Goal: Information Seeking & Learning: Check status

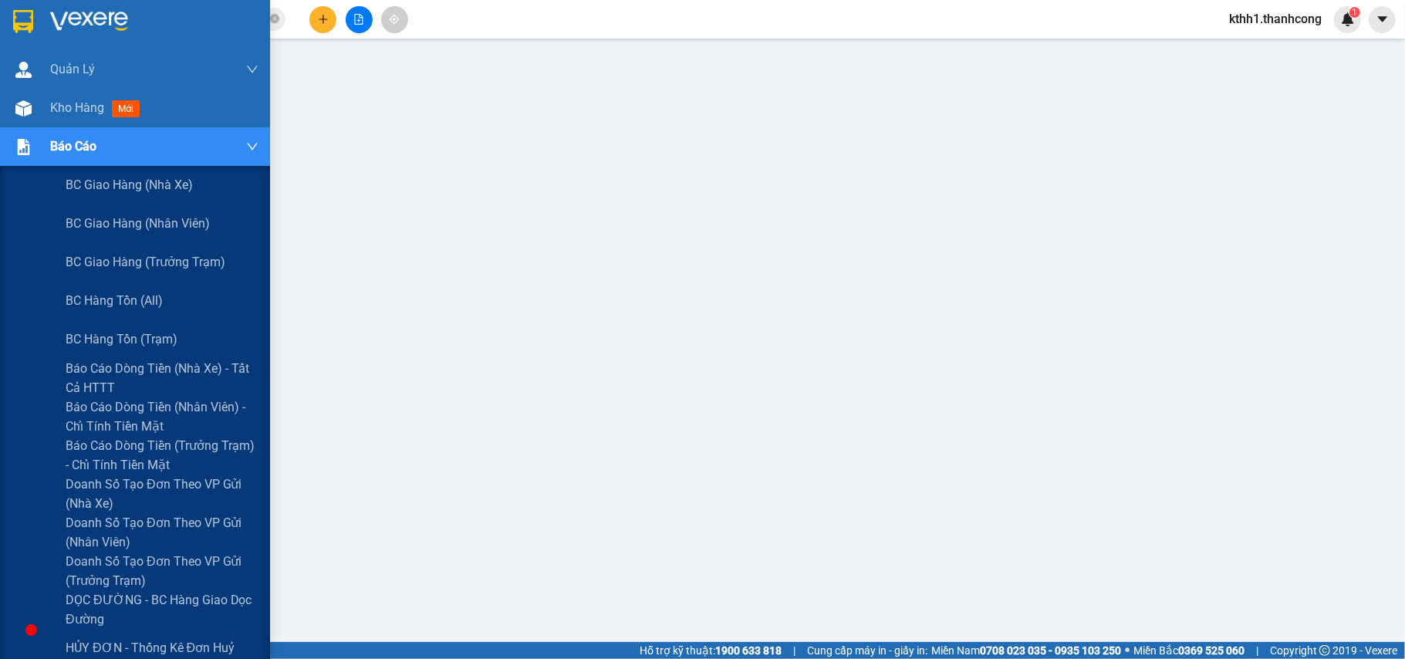
click at [112, 139] on div "Báo cáo" at bounding box center [154, 146] width 208 height 39
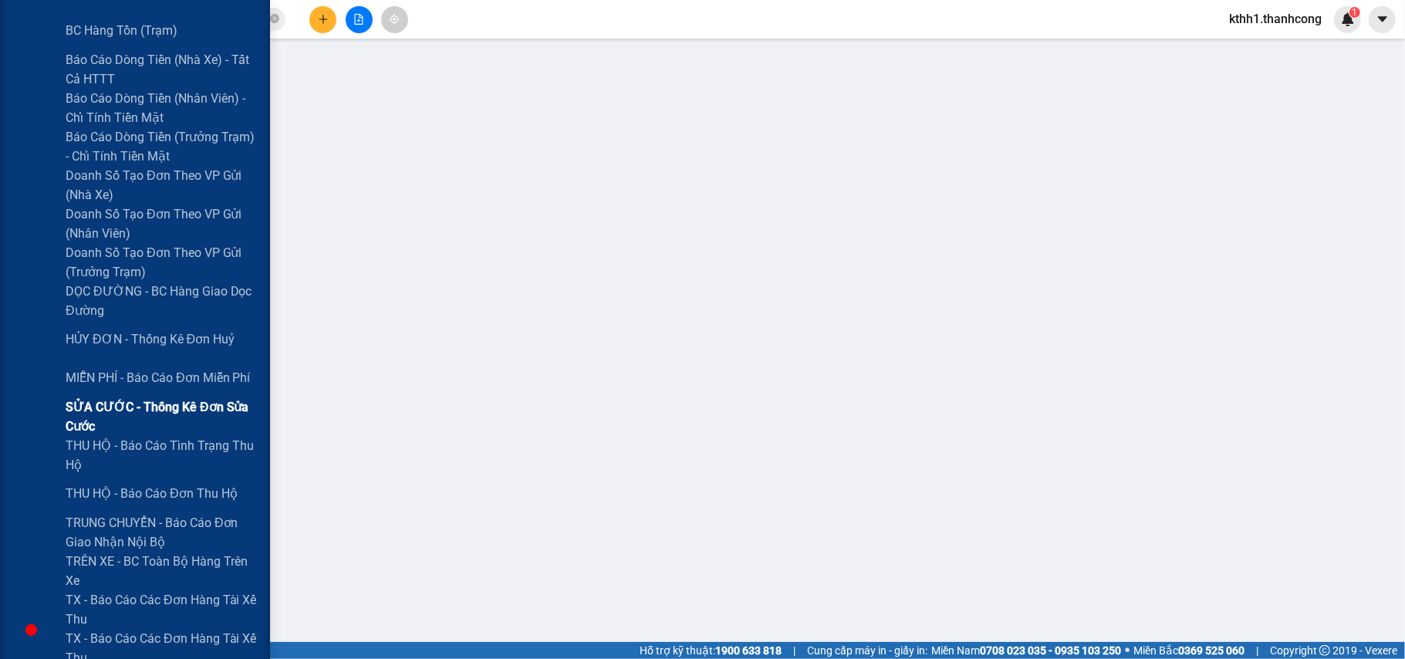
scroll to position [411, 0]
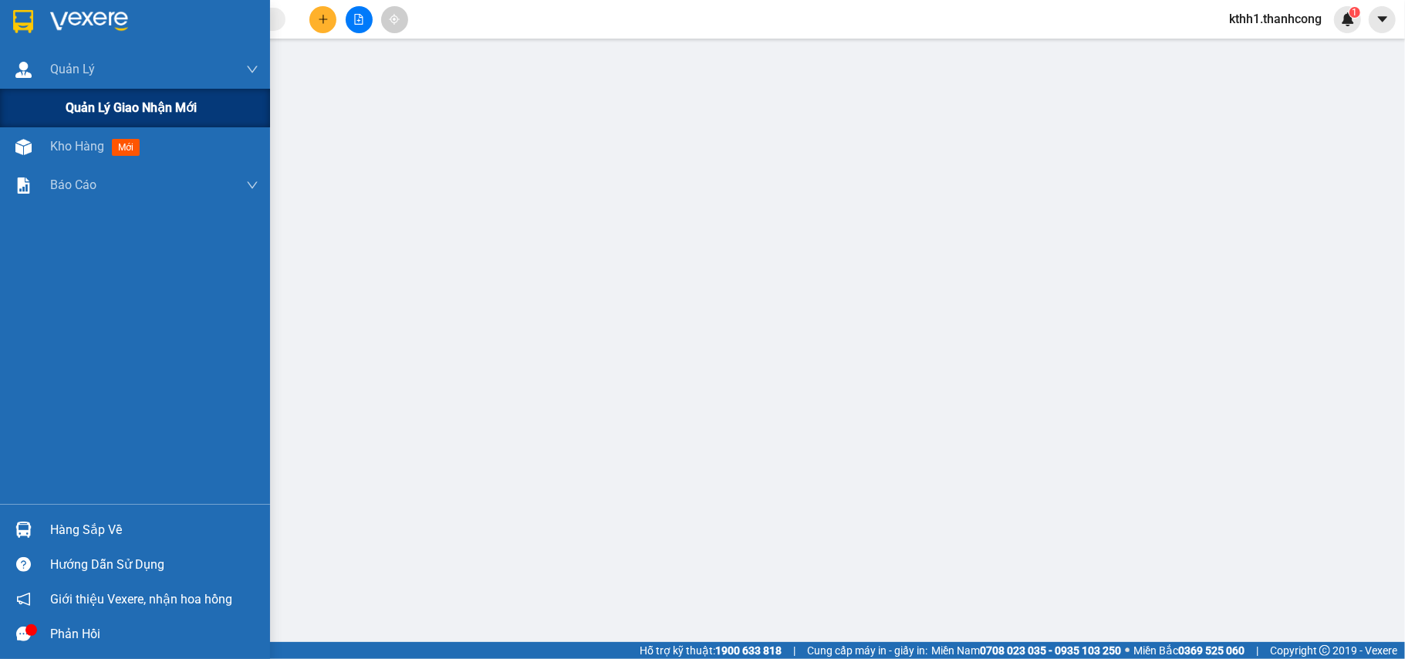
click at [131, 103] on span "Quản lý giao nhận mới" at bounding box center [131, 107] width 131 height 19
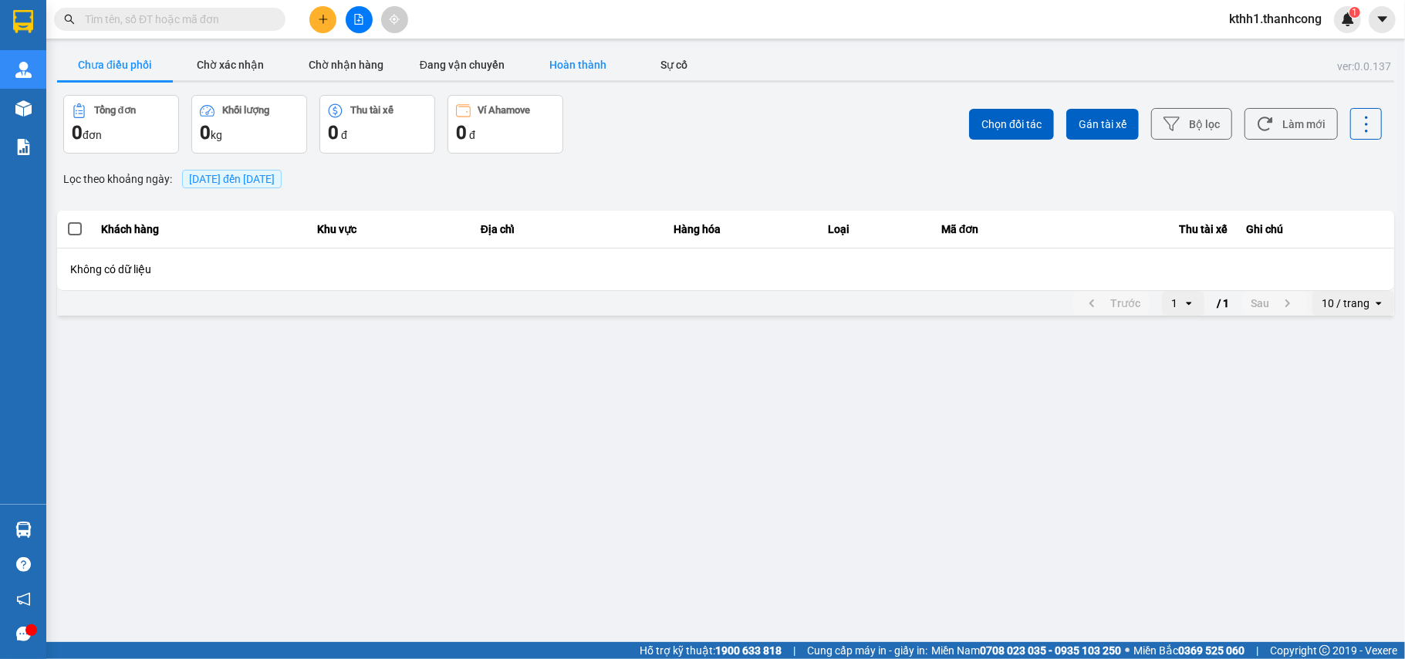
click at [587, 62] on button "Hoàn thành" at bounding box center [578, 64] width 116 height 31
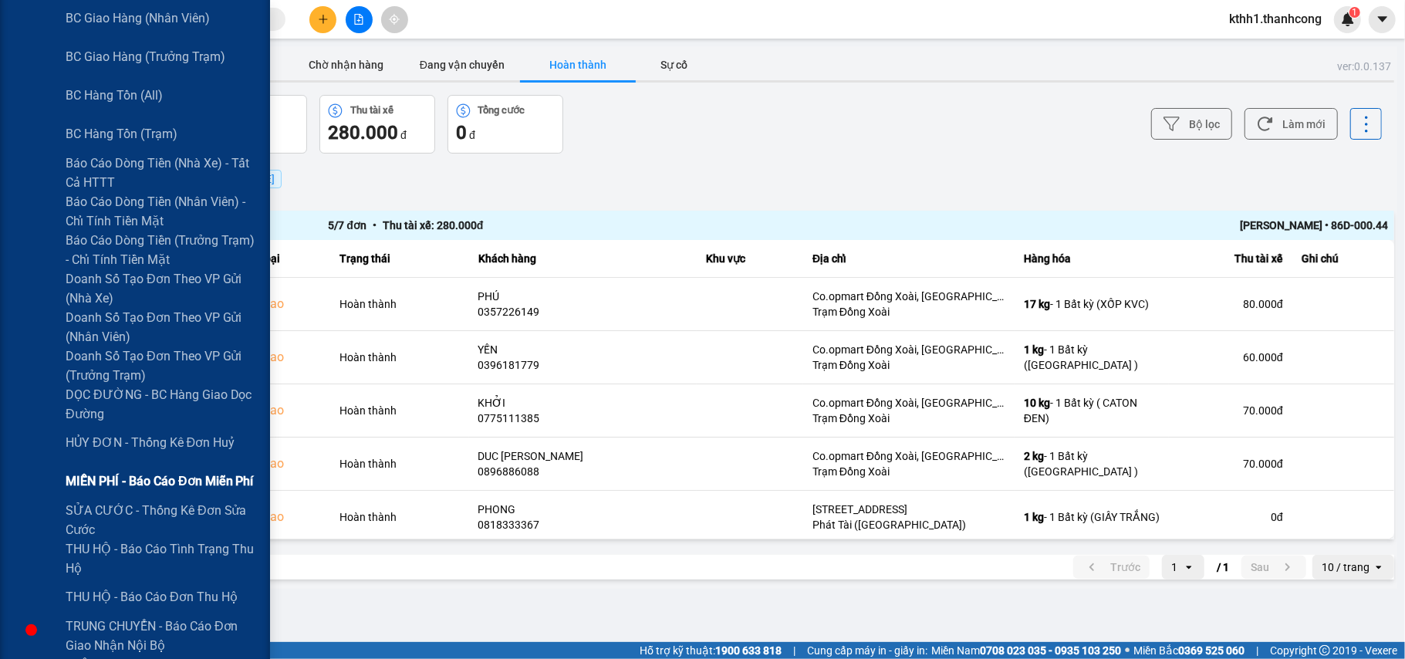
scroll to position [411, 0]
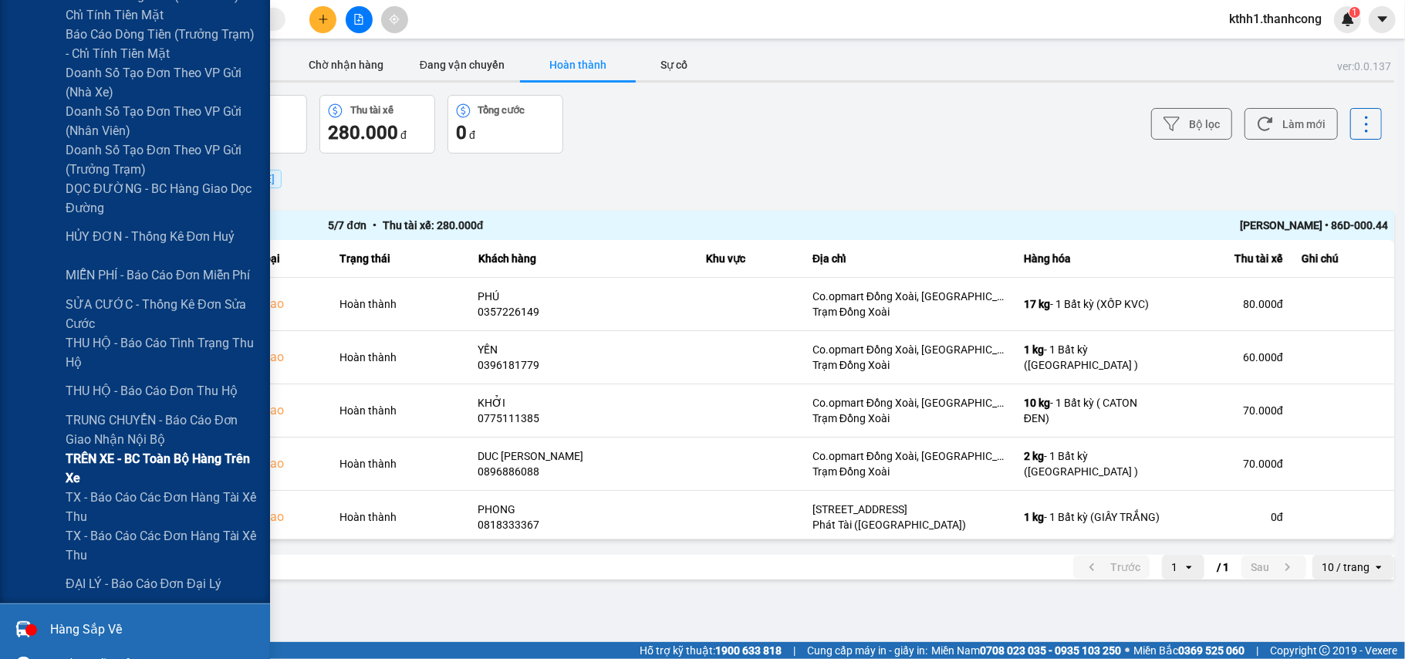
drag, startPoint x: 164, startPoint y: 547, endPoint x: 184, endPoint y: 467, distance: 82.7
click at [184, 467] on div "BC giao hàng (nhà xe) BC giao hàng (nhân viên) BC giao hàng (trưởng trạm) BC hà…" at bounding box center [135, 179] width 270 height 848
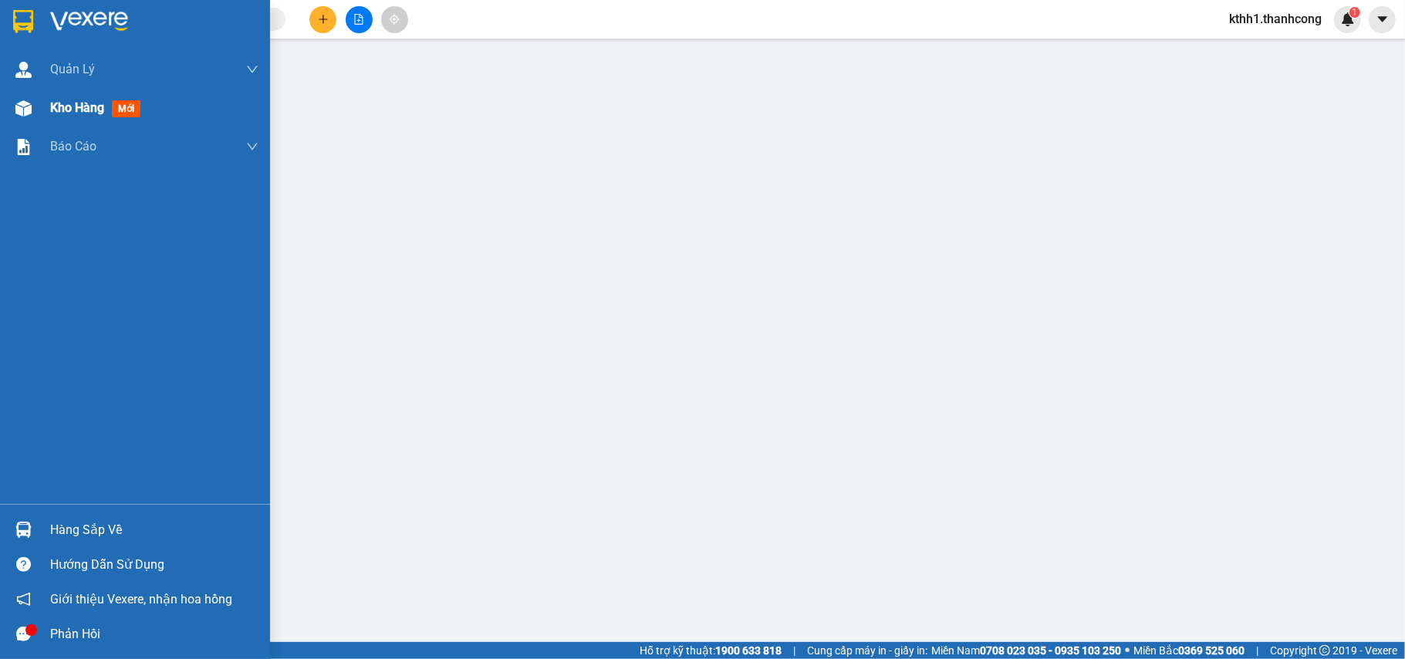
click at [74, 94] on div "Kho hàng mới" at bounding box center [154, 108] width 208 height 39
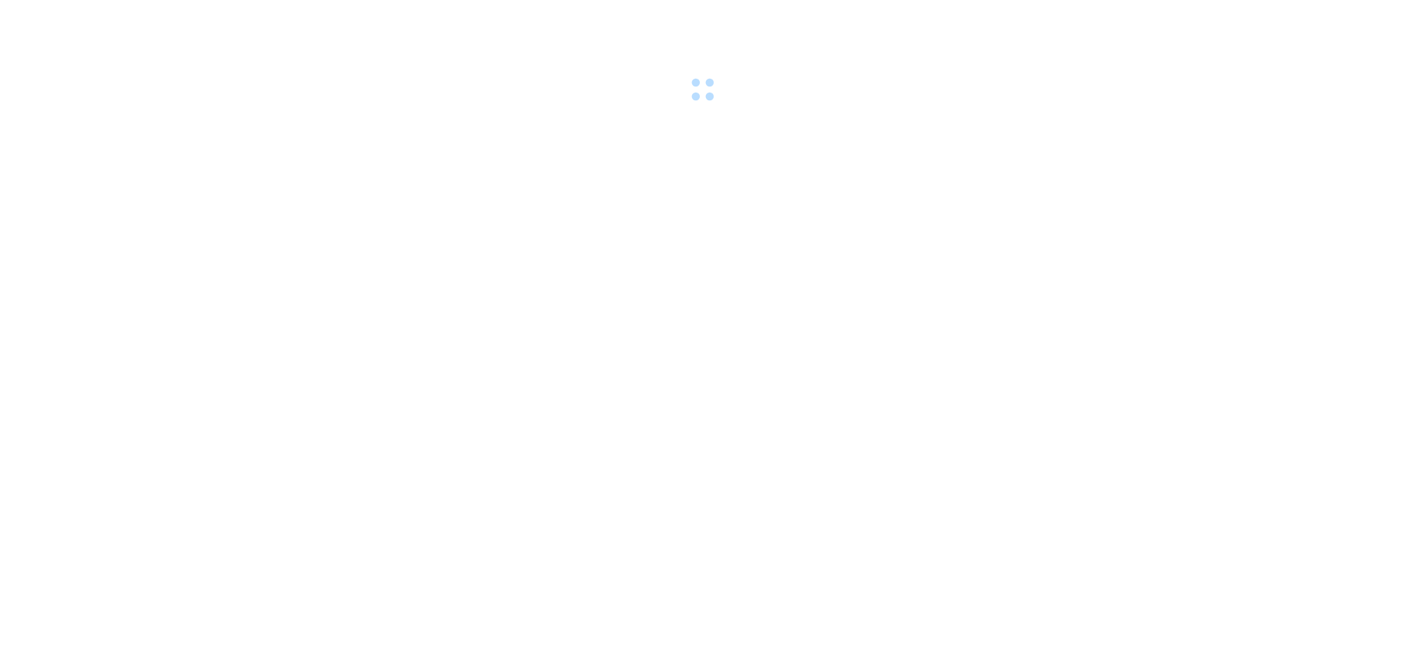
click at [106, 152] on body at bounding box center [702, 329] width 1405 height 659
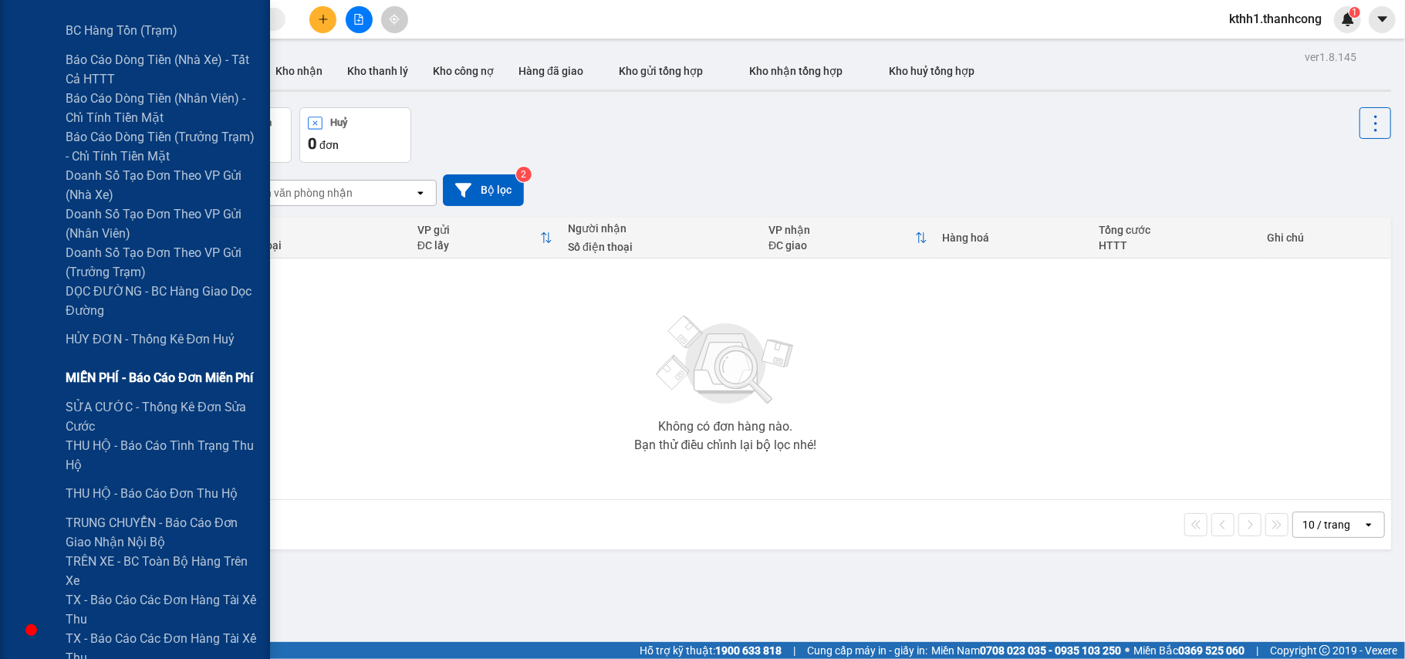
scroll to position [411, 0]
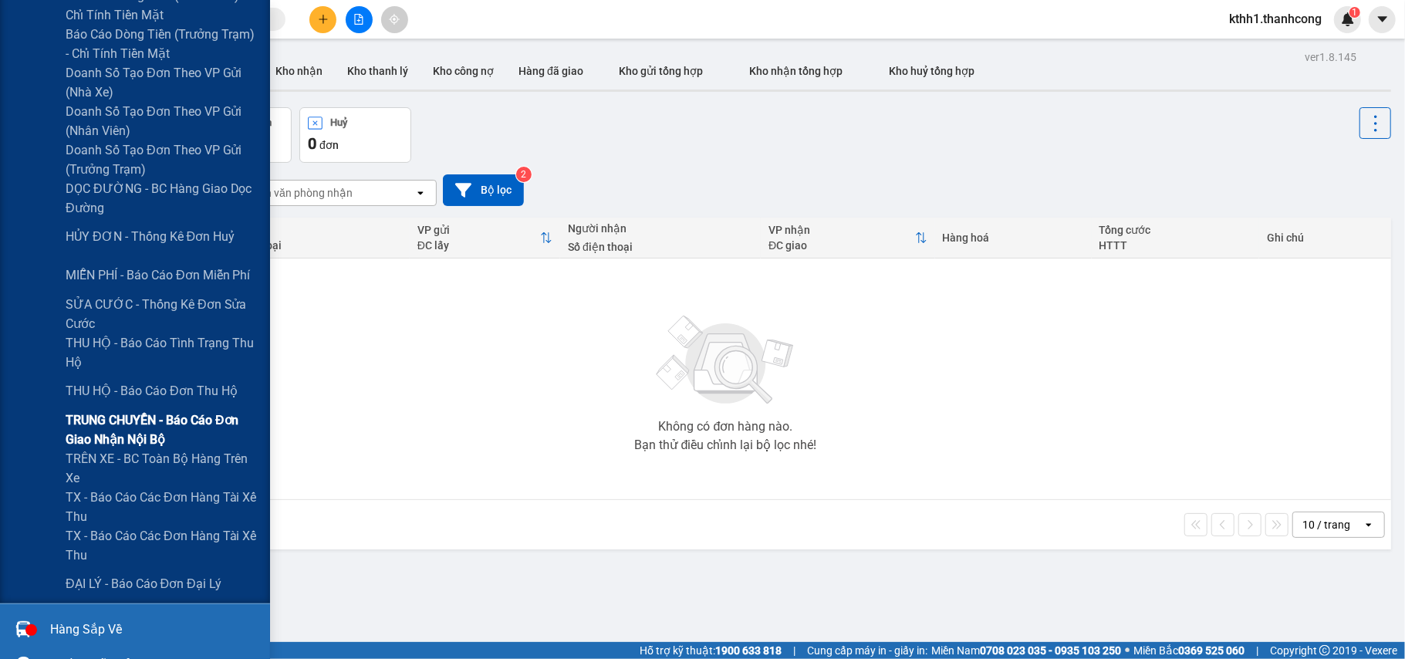
click at [112, 420] on span "TRUNG CHUYỂN - Báo cáo đơn giao nhận nội bộ" at bounding box center [162, 429] width 193 height 39
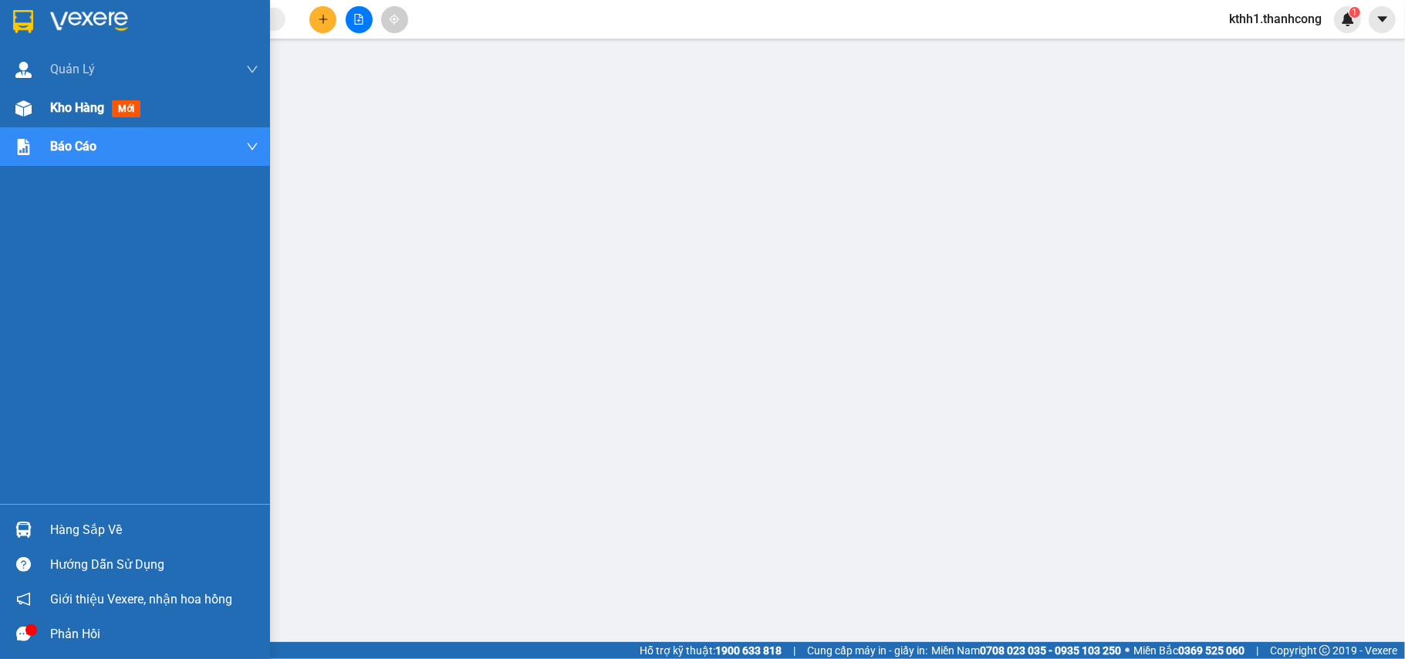
click at [84, 106] on span "Kho hàng" at bounding box center [77, 107] width 54 height 15
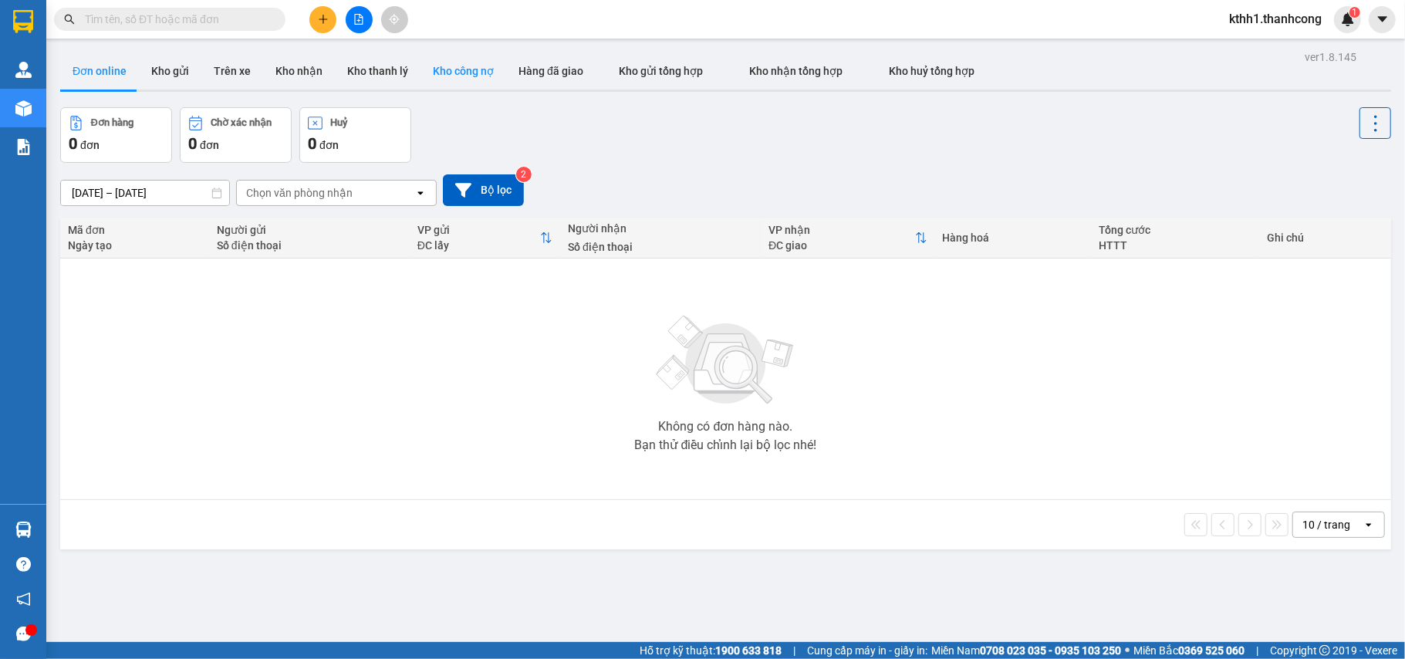
click at [445, 69] on button "Kho công nợ" at bounding box center [463, 70] width 86 height 37
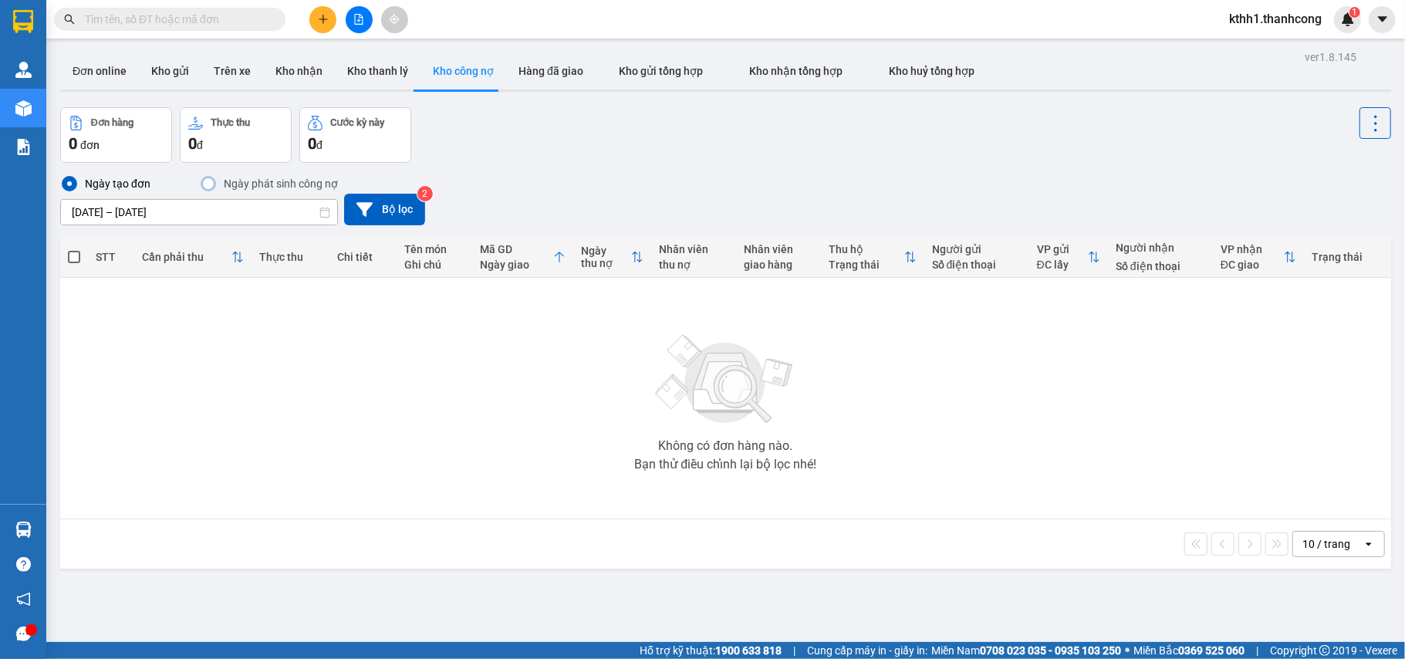
click at [207, 208] on input "12/09/2025 – 15/09/2025" at bounding box center [199, 212] width 276 height 25
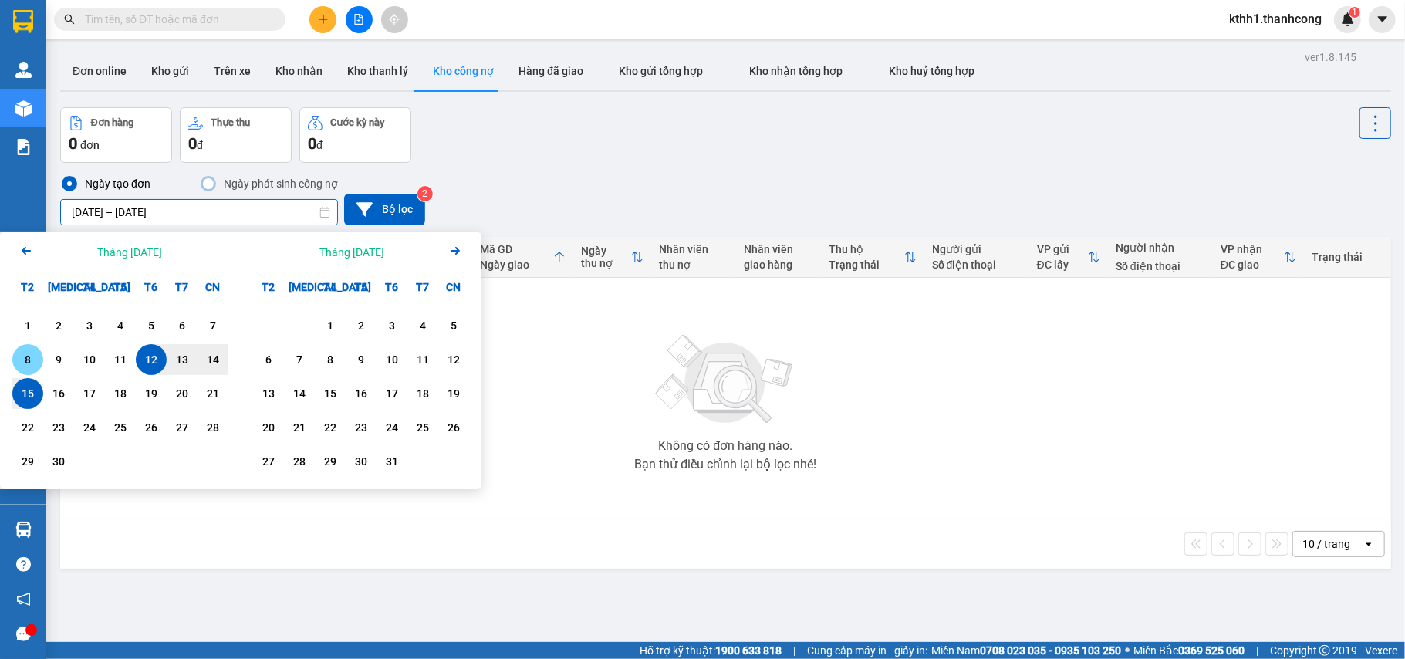
click at [32, 361] on div "8" at bounding box center [28, 359] width 22 height 19
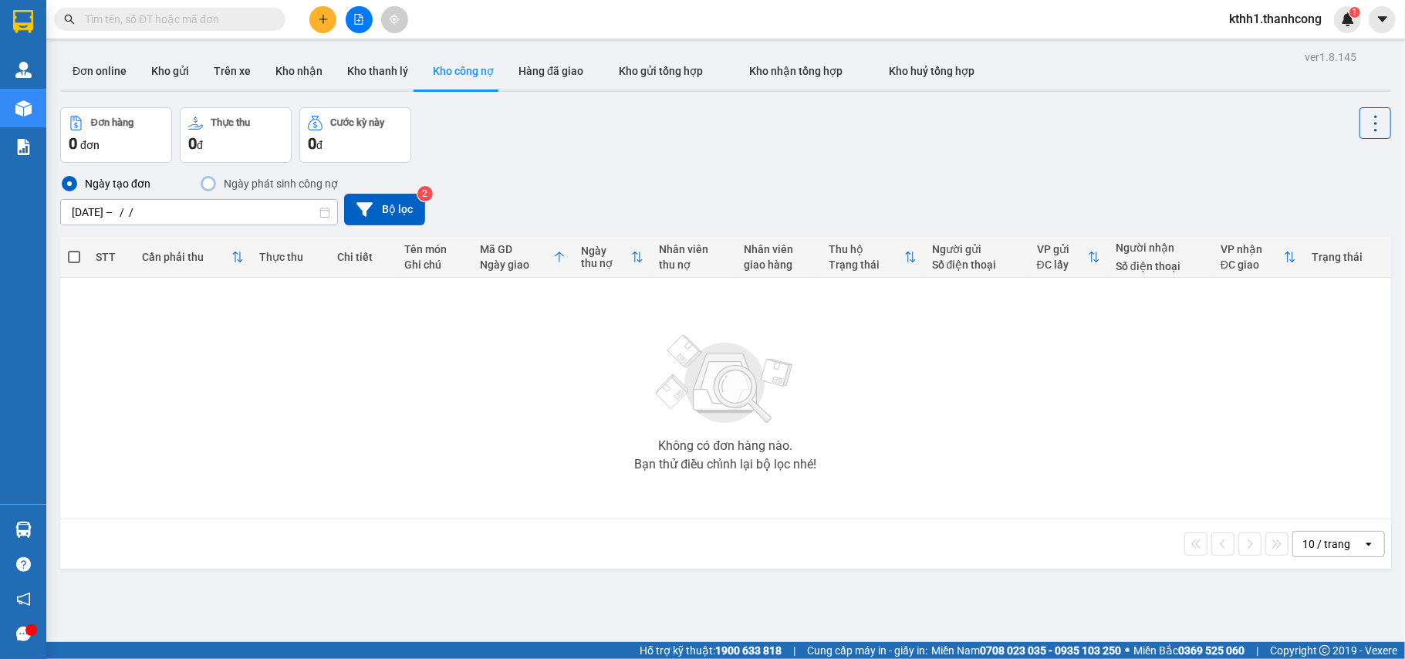
click at [618, 187] on div "Ngày tạo đơn Ngày phát sinh công nợ 08/09/2025 – / / Press the down arrow key t…" at bounding box center [725, 199] width 1330 height 51
click at [320, 216] on icon at bounding box center [324, 212] width 9 height 11
click at [218, 218] on input "08/09/2025 – / /" at bounding box center [199, 212] width 276 height 25
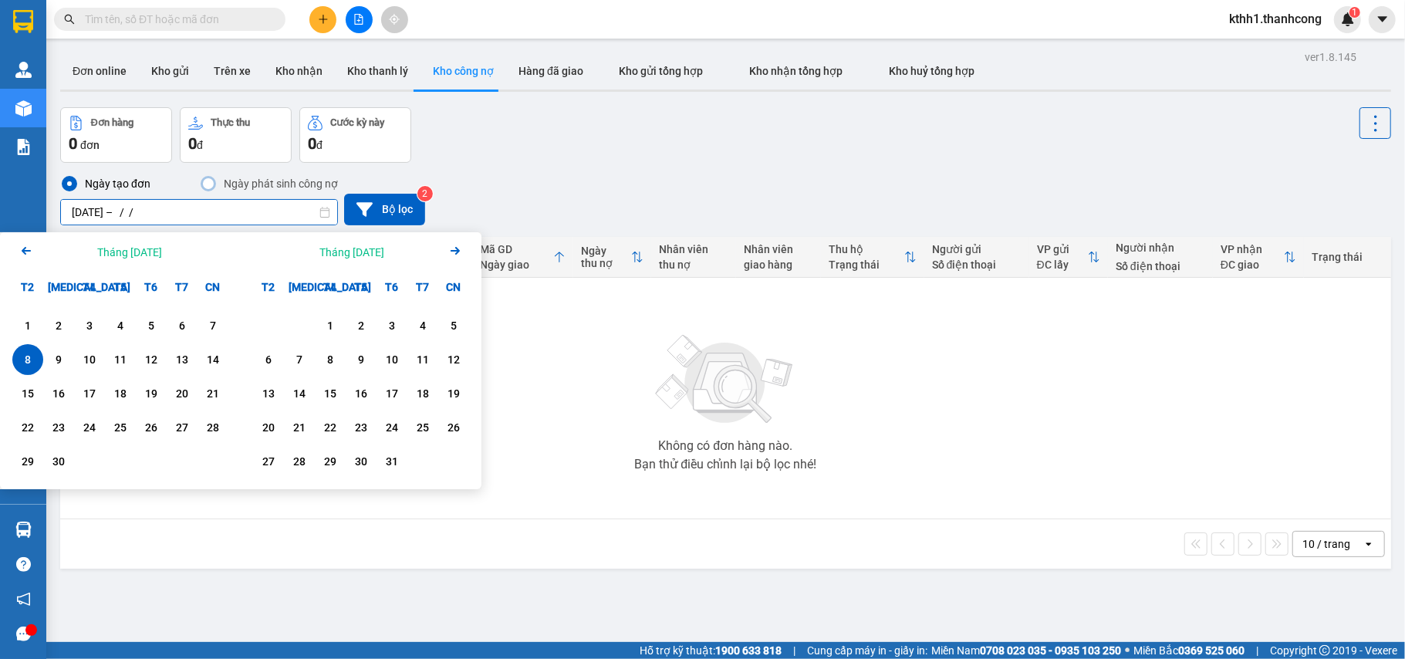
click at [31, 359] on div "8" at bounding box center [28, 359] width 22 height 19
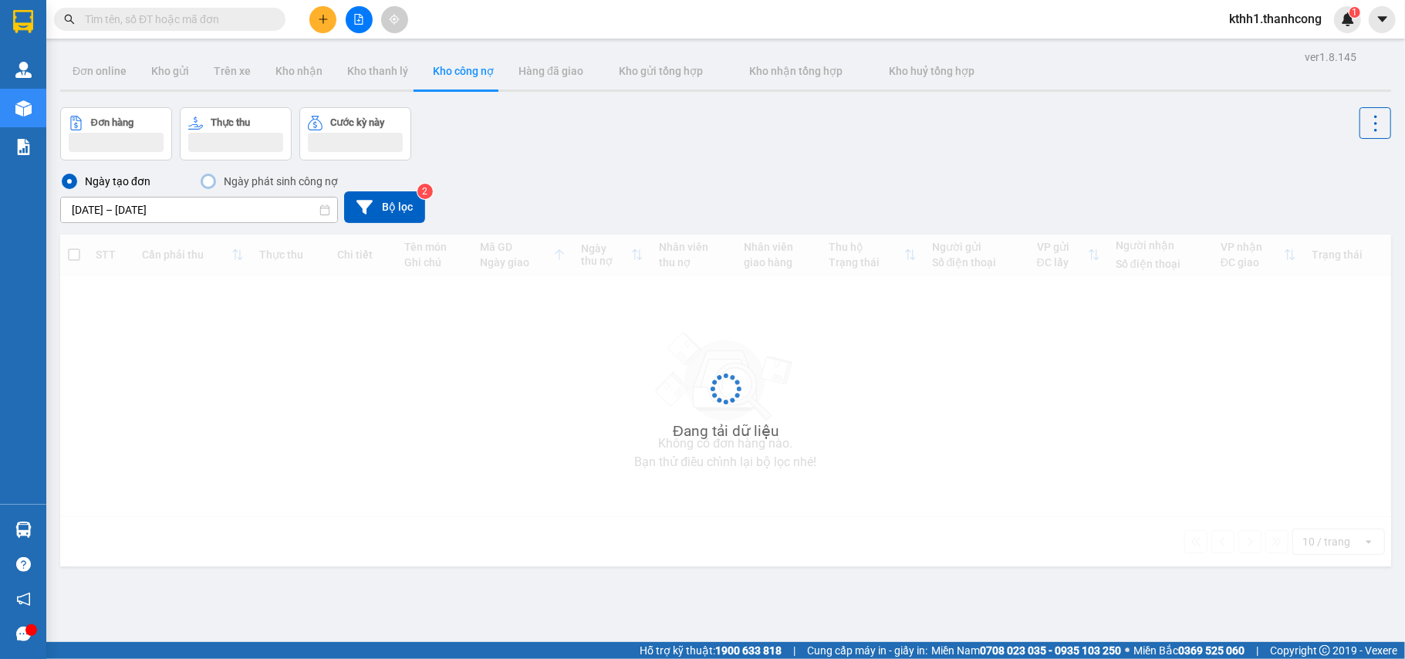
click at [487, 350] on div "STT Cần phải thu Thực thu Chi tiết Tên món Ghi chú Mã GD Ngày giao Ngày thu nợ …" at bounding box center [725, 400] width 1330 height 332
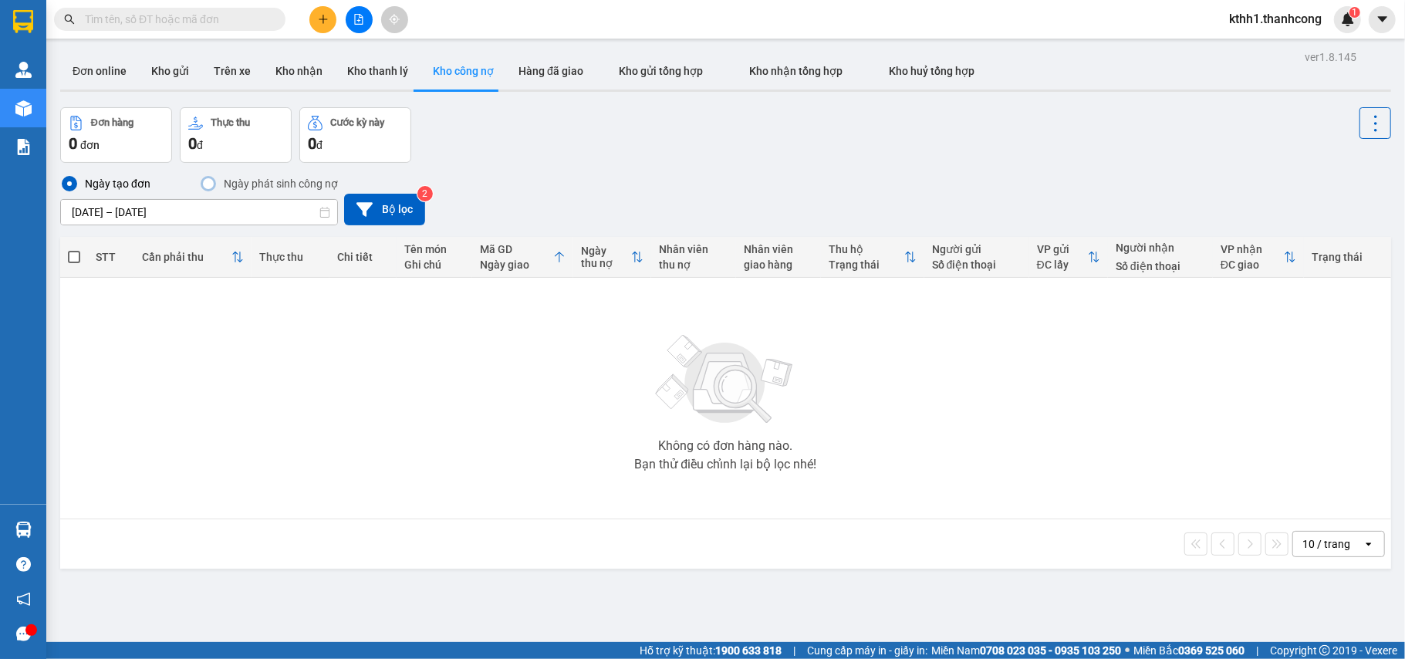
click at [211, 220] on div "ver 1.8.145 Đơn online Kho gửi Trên xe Kho nhận Kho thanh lý Kho công nợ Hàng đ…" at bounding box center [725, 375] width 1343 height 659
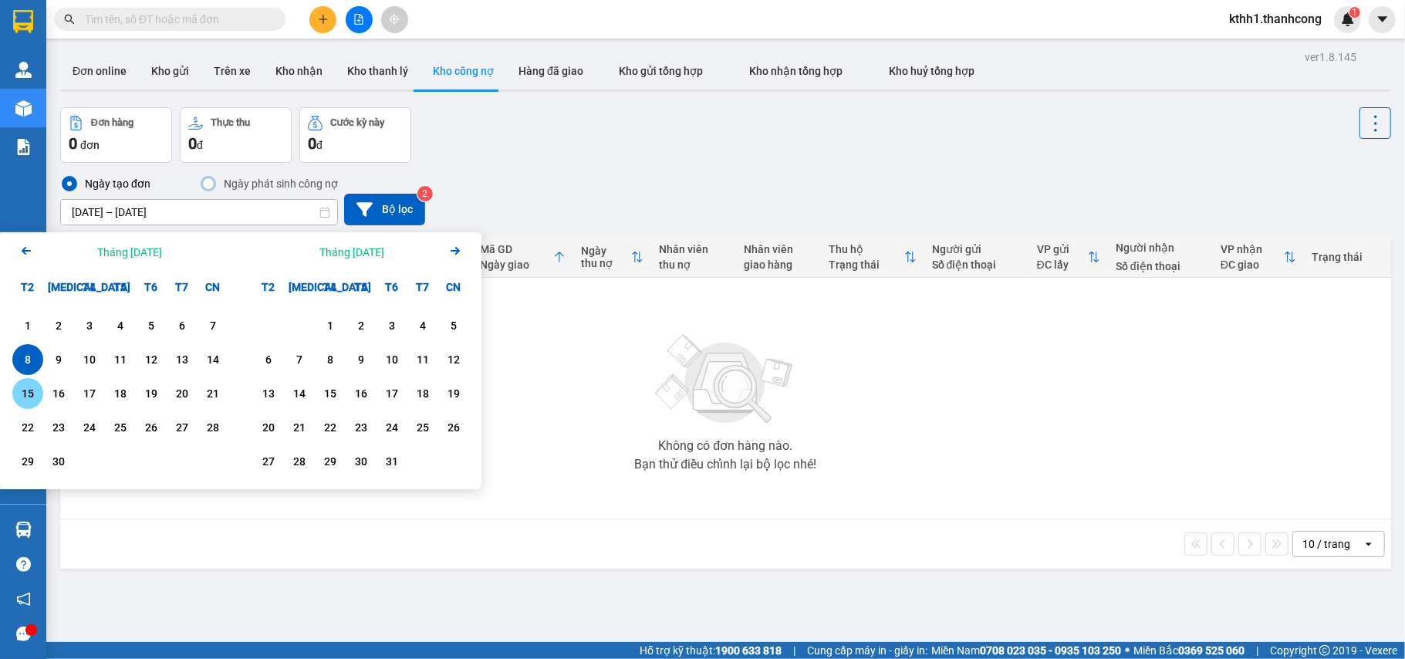
drag, startPoint x: 23, startPoint y: 401, endPoint x: 168, endPoint y: 332, distance: 160.8
click at [25, 401] on div "15" at bounding box center [28, 393] width 22 height 19
click at [94, 214] on input "15/09/2025 – / /" at bounding box center [199, 212] width 276 height 25
click at [35, 358] on div "8" at bounding box center [28, 359] width 22 height 19
type input "[DATE] – [DATE]"
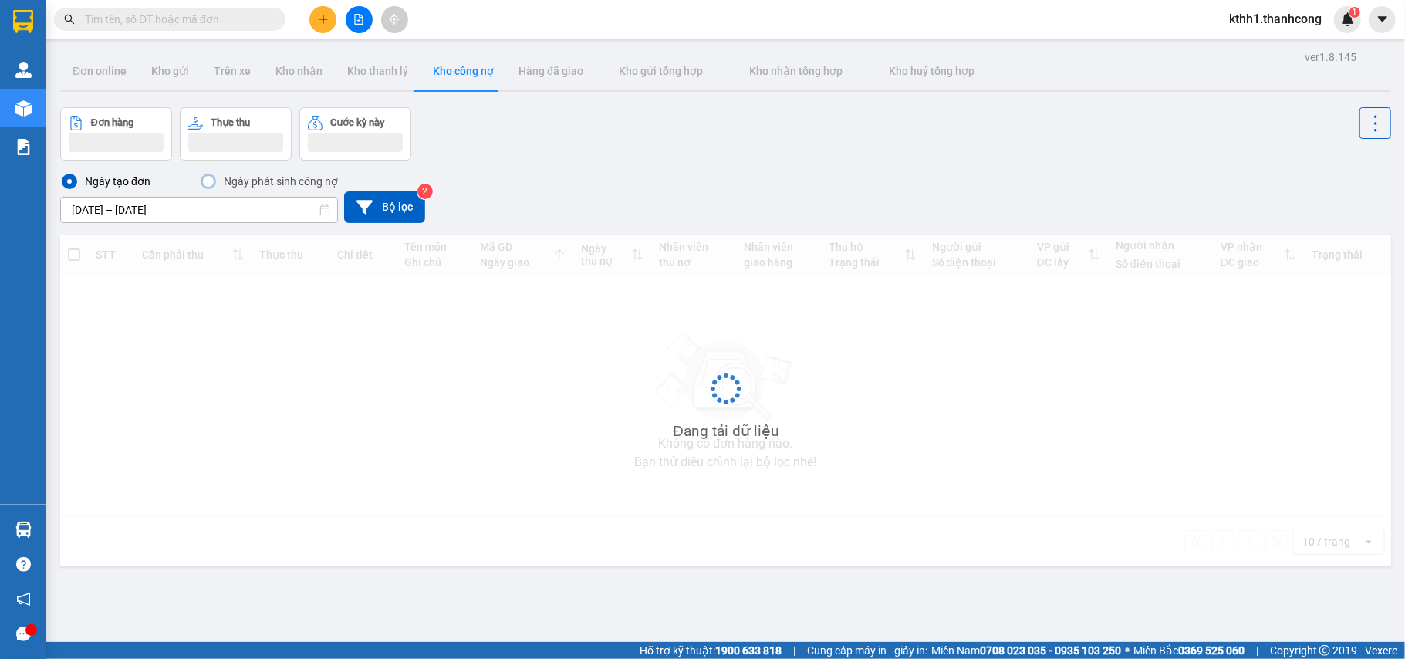
click at [522, 333] on div "Đang tải dữ liệu" at bounding box center [725, 400] width 1330 height 332
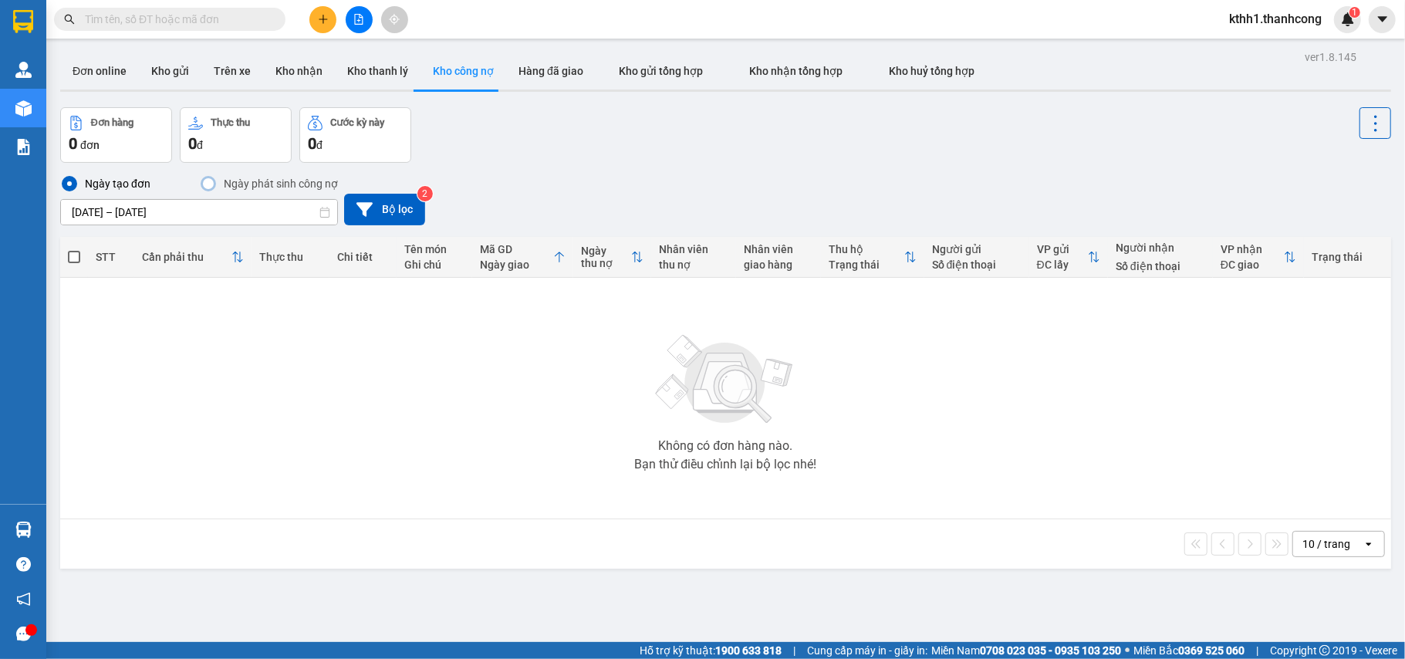
click at [352, 378] on div "Không có đơn hàng nào. Bạn thử điều chỉnh lại bộ lọc nhé!" at bounding box center [725, 397] width 1315 height 231
click at [204, 353] on div "Không có đơn hàng nào. Bạn thử điều chỉnh lại bộ lọc nhé!" at bounding box center [725, 397] width 1315 height 231
click at [363, 207] on icon at bounding box center [364, 209] width 16 height 14
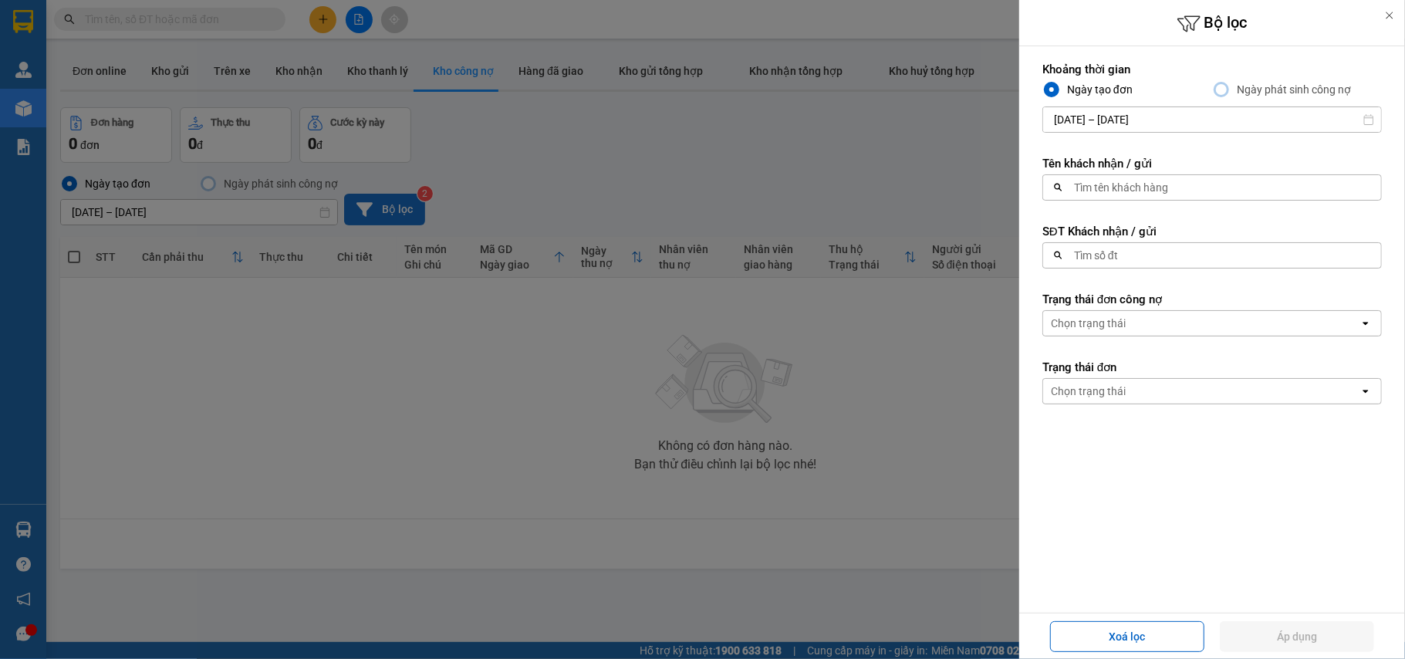
click at [363, 207] on div at bounding box center [702, 329] width 1405 height 659
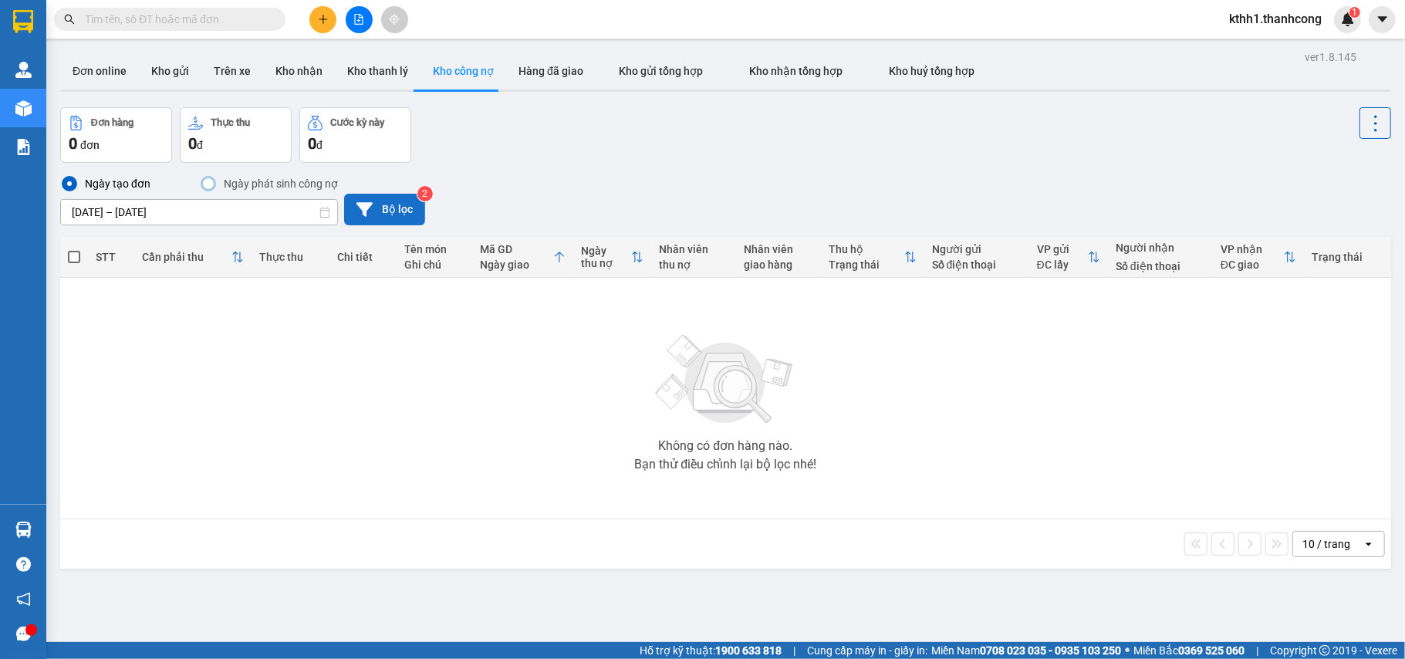
click at [307, 441] on div "Không có đơn hàng nào. Bạn thử điều chỉnh lại bộ lọc nhé!" at bounding box center [725, 397] width 1315 height 231
click at [232, 356] on div "Không có đơn hàng nào. Bạn thử điều chỉnh lại bộ lọc nhé!" at bounding box center [725, 397] width 1315 height 231
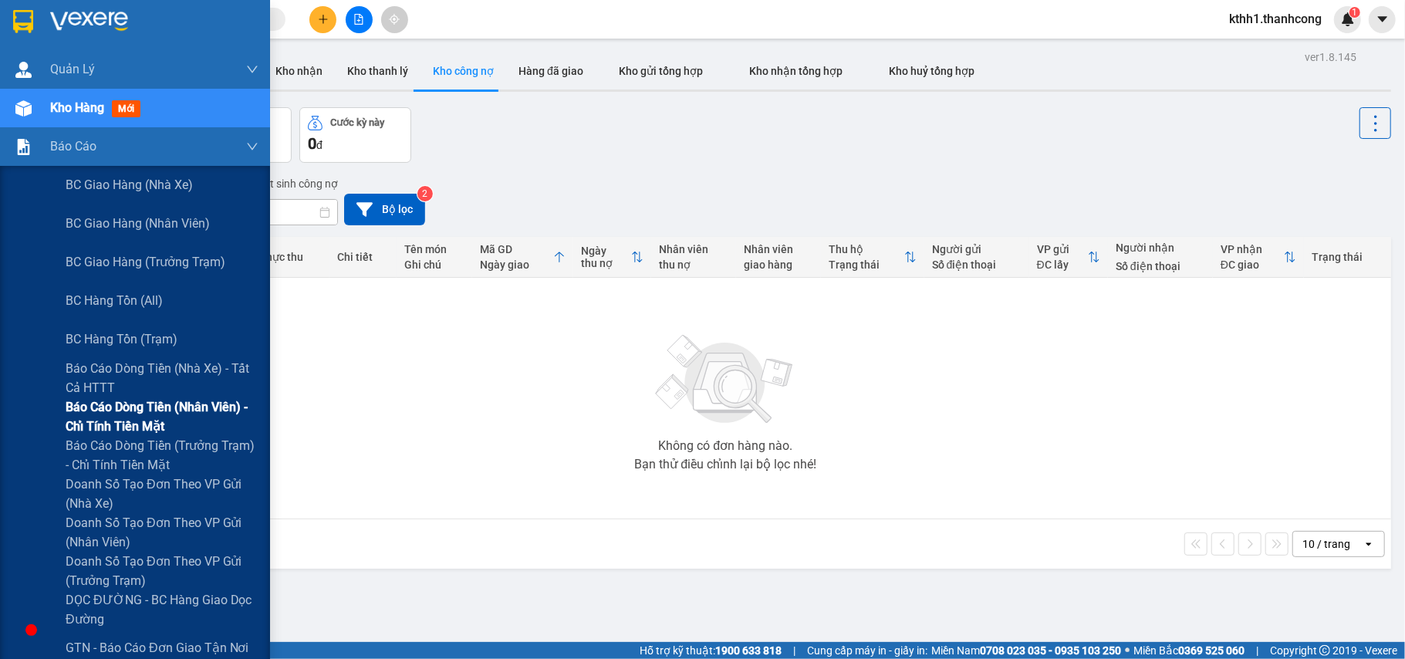
scroll to position [103, 0]
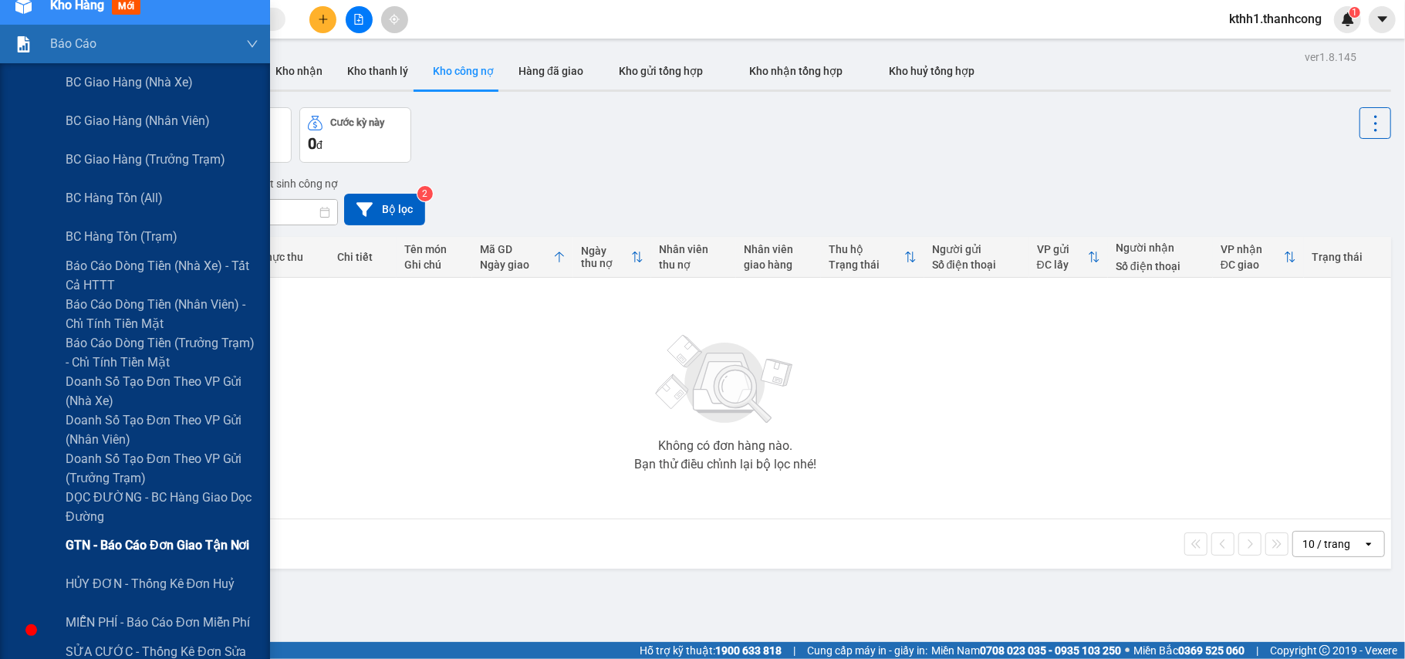
click at [176, 540] on span "GTN - Báo cáo đơn giao tận nơi" at bounding box center [158, 544] width 184 height 19
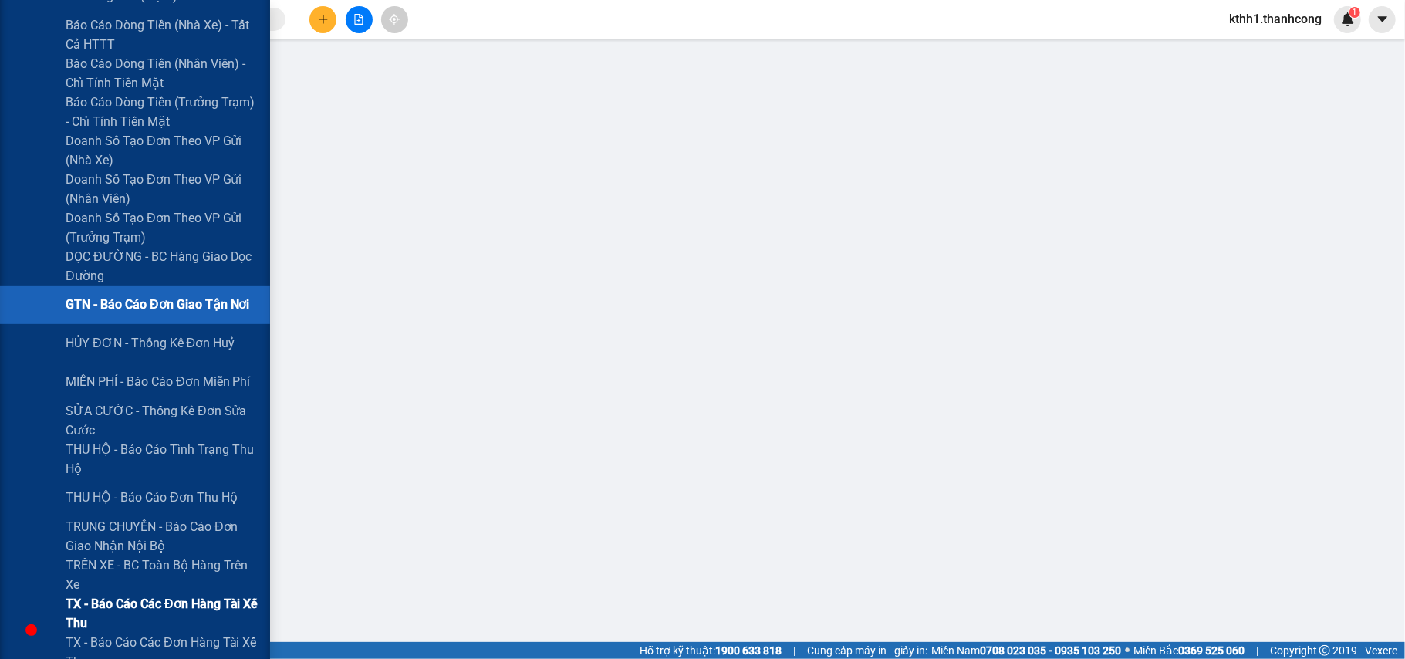
scroll to position [241, 0]
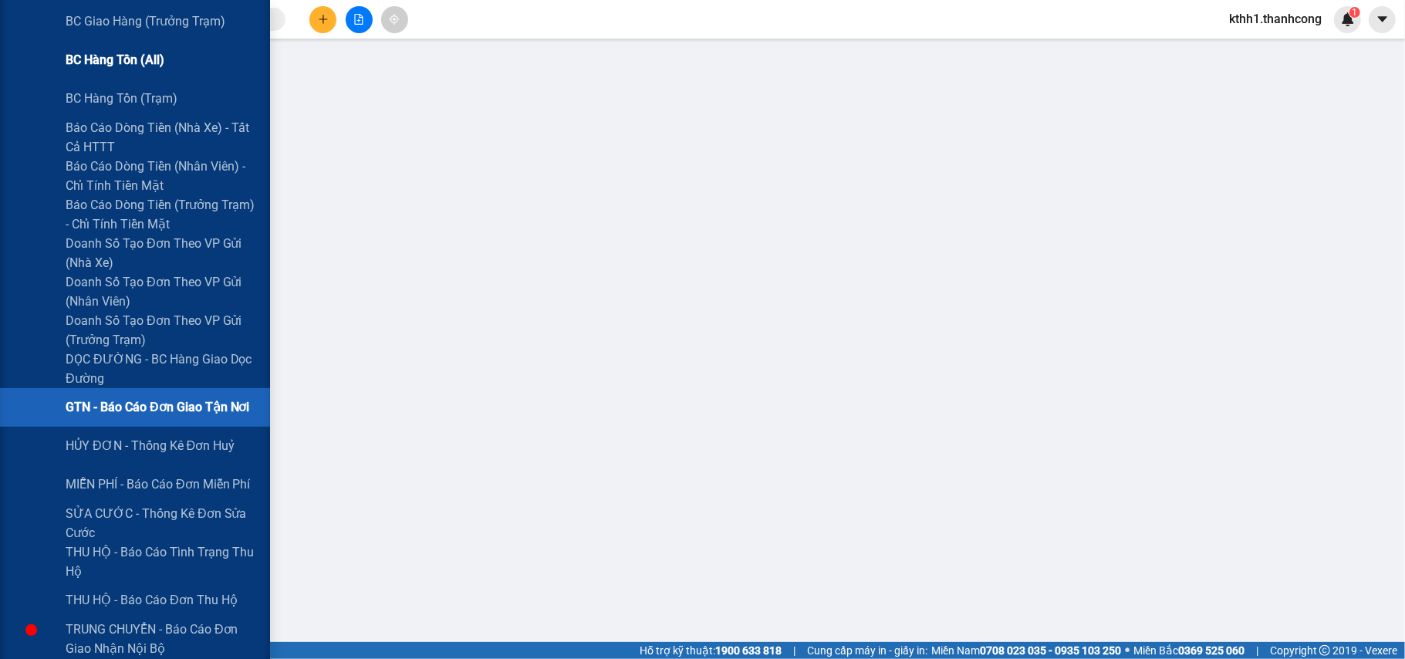
click at [152, 60] on span "BC hàng tồn (all)" at bounding box center [115, 59] width 99 height 19
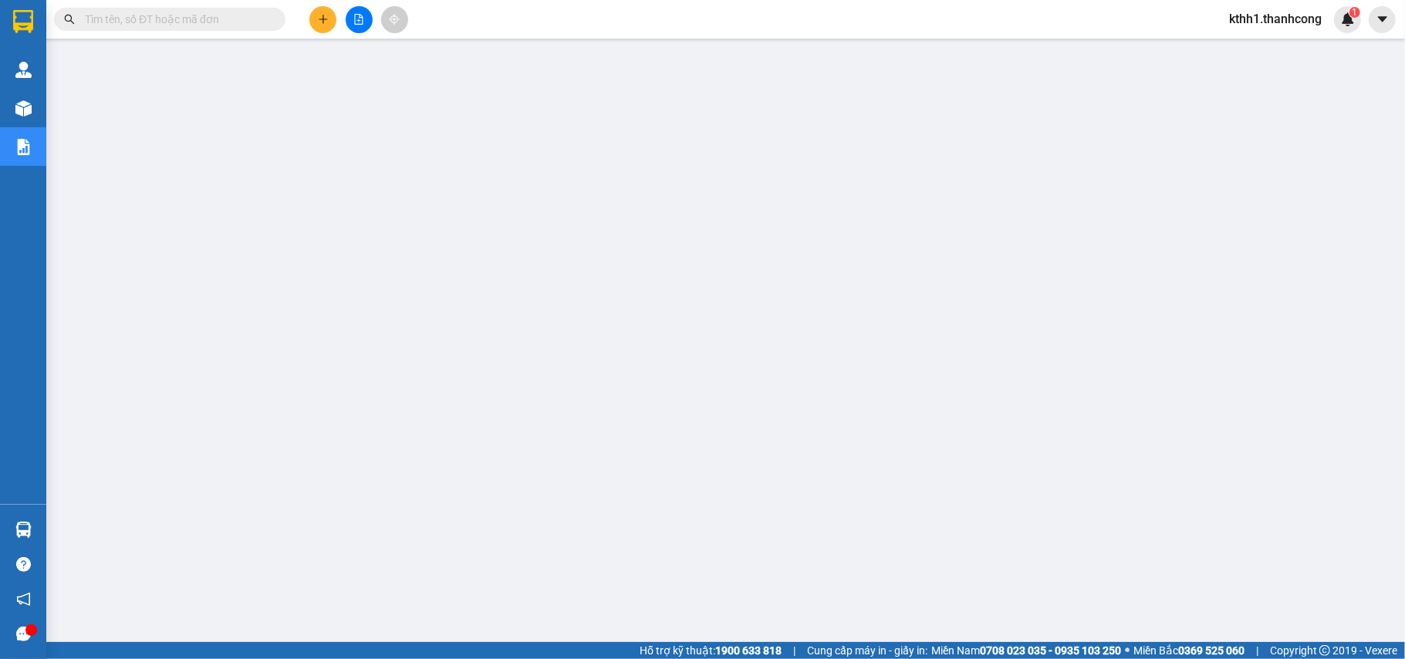
click at [211, 23] on input "text" at bounding box center [176, 19] width 182 height 17
paste input "PT0909250071"
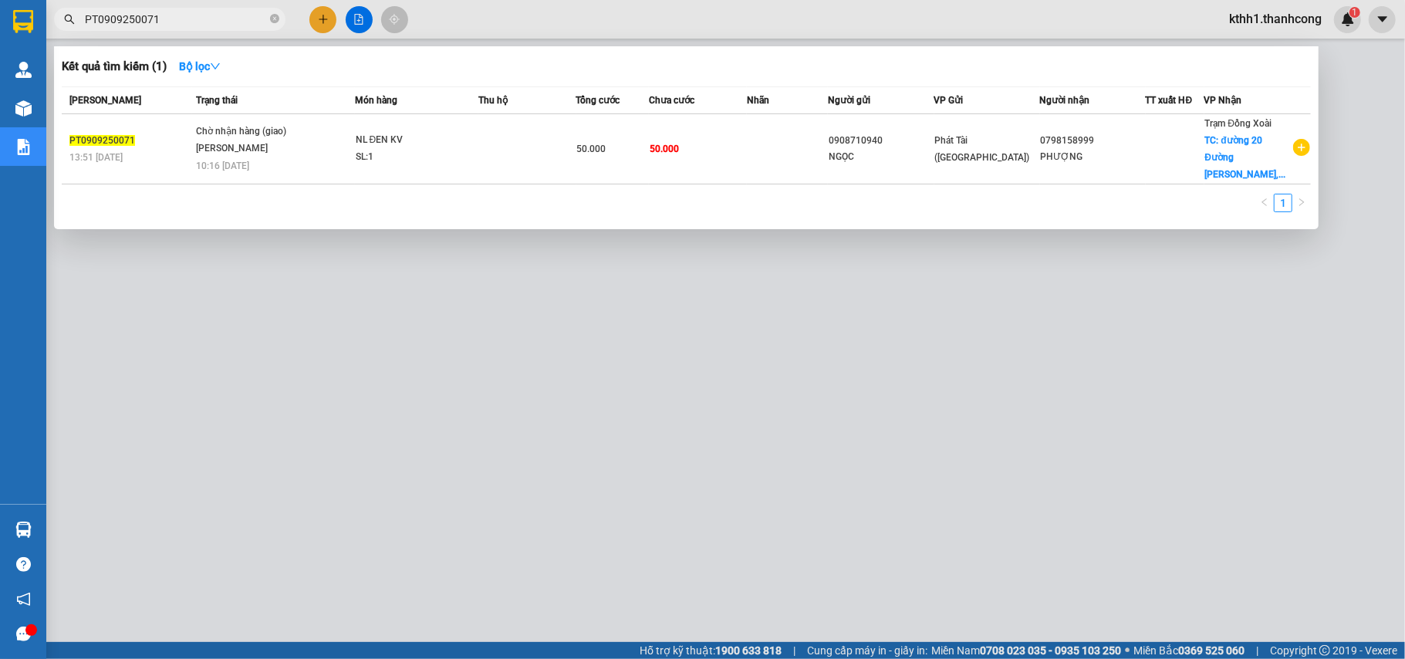
click at [424, 352] on div at bounding box center [702, 329] width 1405 height 659
drag, startPoint x: 190, startPoint y: 20, endPoint x: 47, endPoint y: 19, distance: 142.7
click at [47, 19] on div "PT0909250071" at bounding box center [150, 19] width 301 height 23
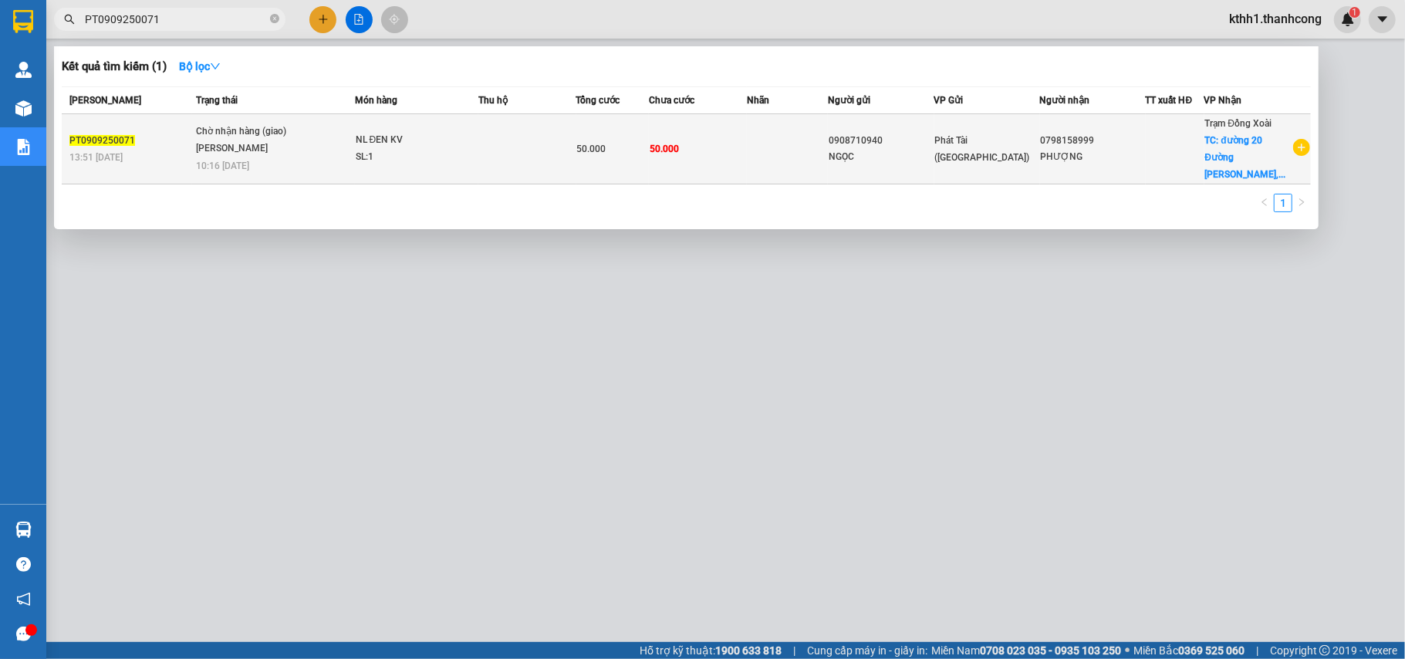
paste input "B1409250007"
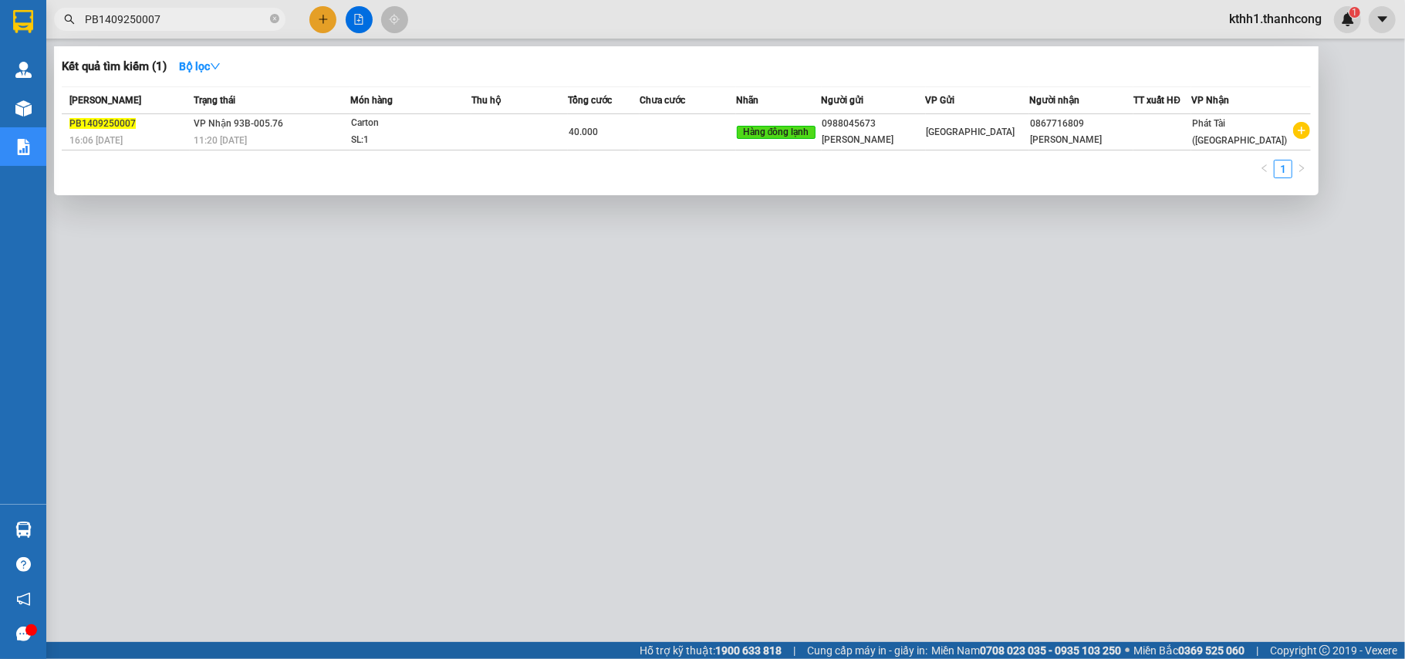
type input "PB1409250007"
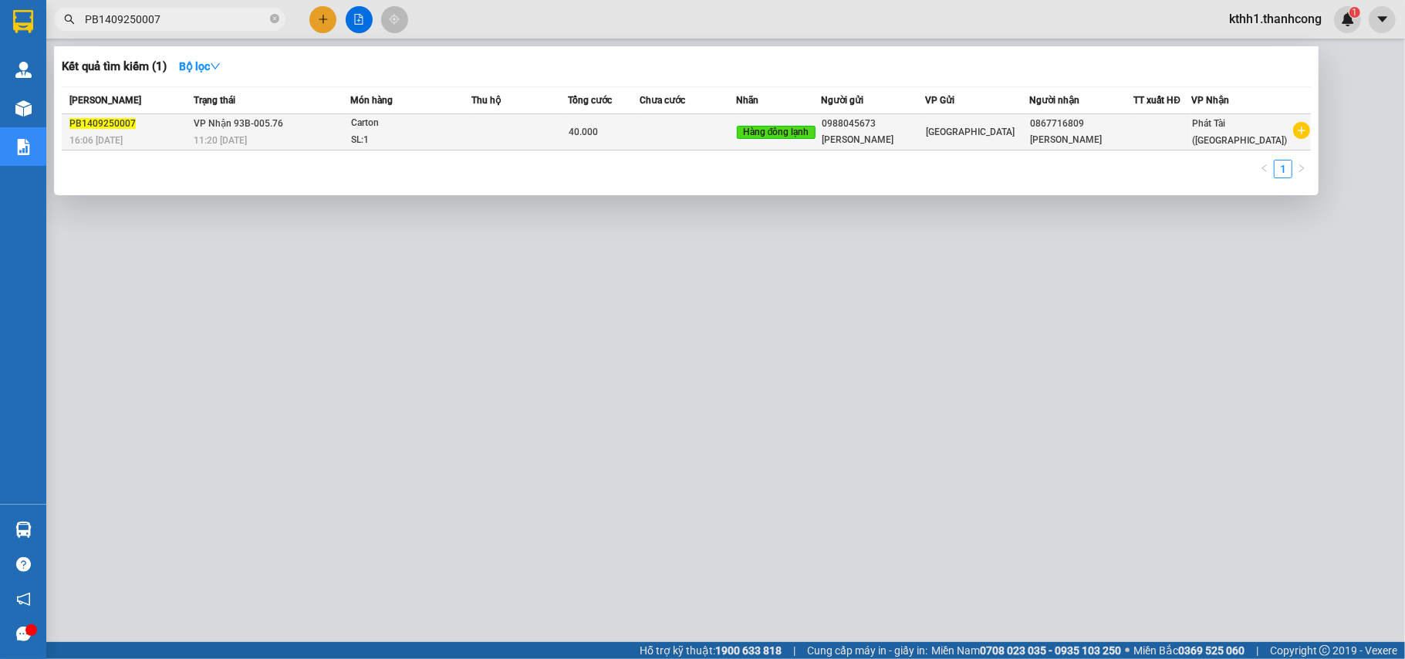
click at [266, 133] on div "11:20 [DATE]" at bounding box center [272, 140] width 156 height 17
click at [247, 120] on span "VP Nhận 93B-005.76" at bounding box center [238, 123] width 89 height 11
click at [244, 121] on span "VP Nhận 93B-005.76" at bounding box center [238, 123] width 89 height 11
click at [259, 119] on span "VP Nhận 93B-005.76" at bounding box center [238, 123] width 89 height 11
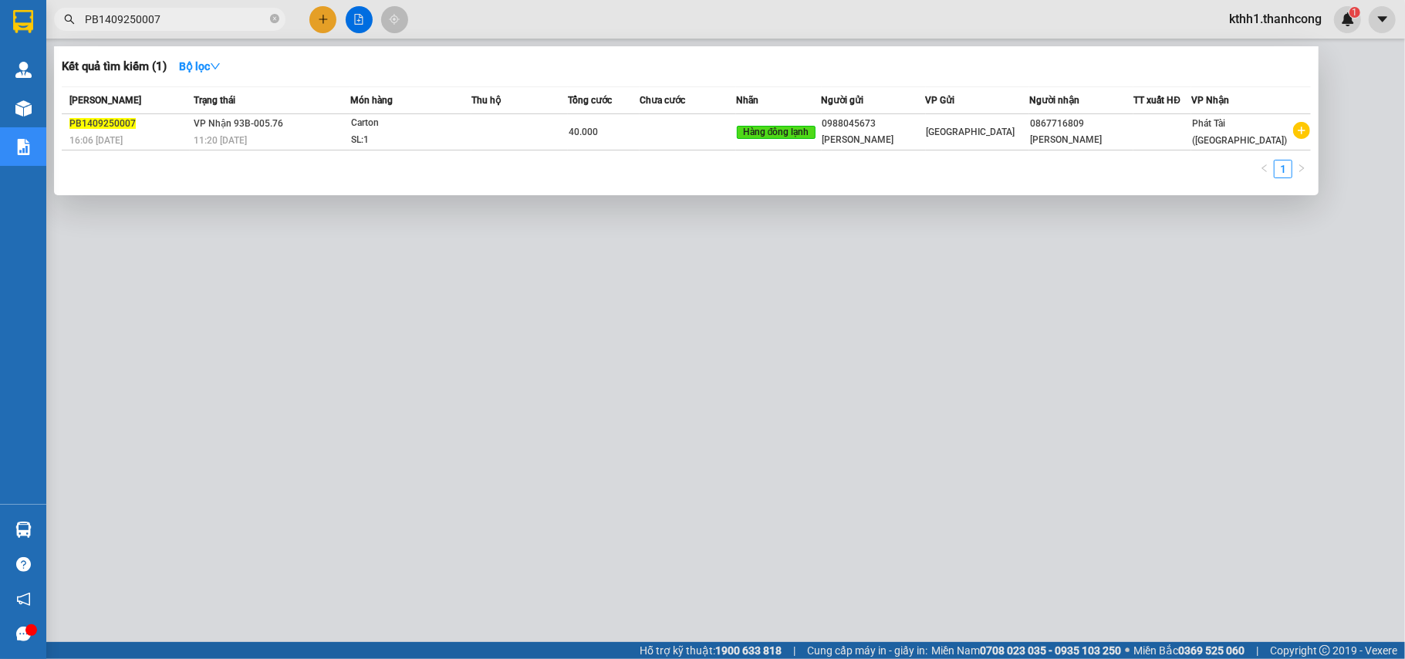
click at [569, 494] on div at bounding box center [702, 329] width 1405 height 659
